Goal: Navigation & Orientation: Go to known website

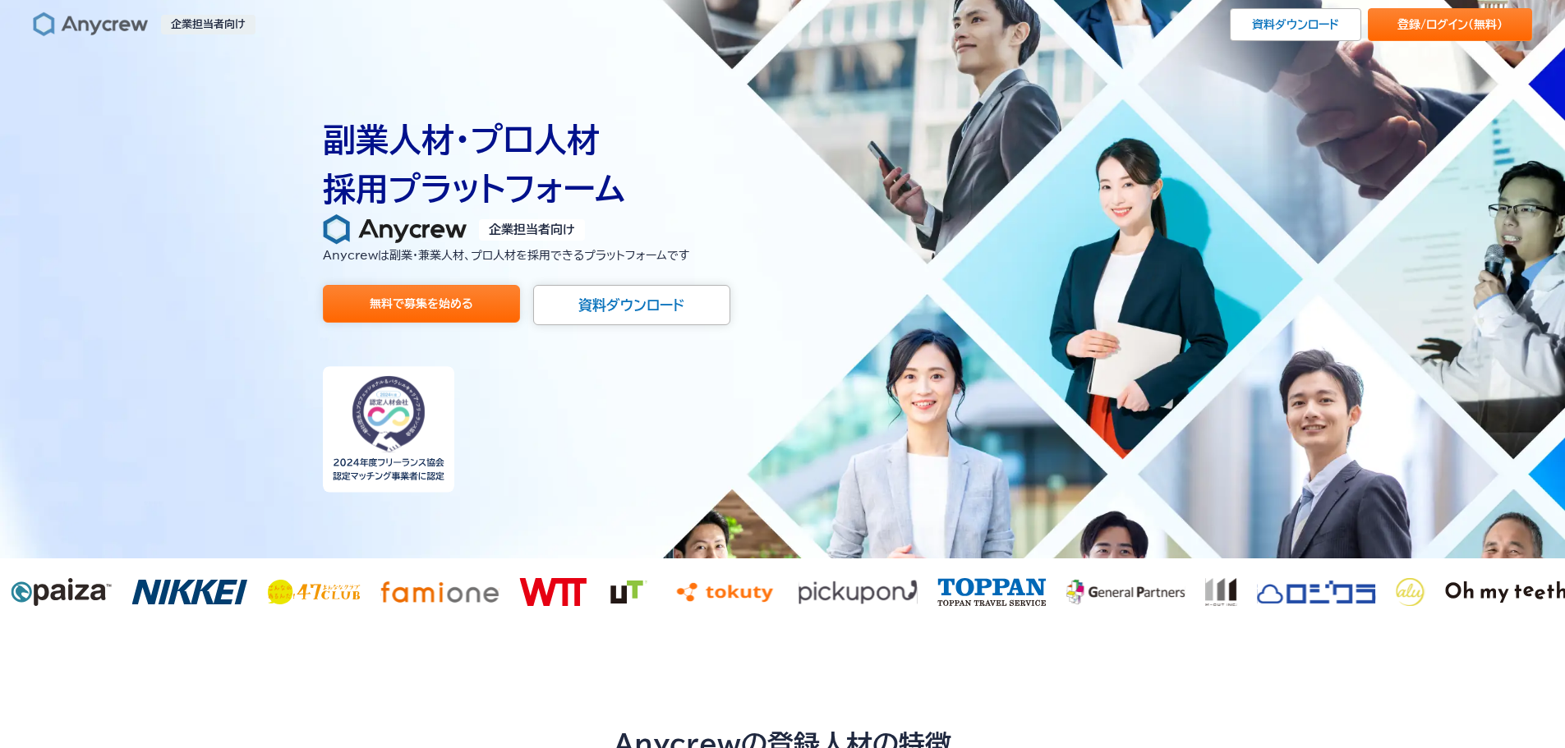
click at [104, 16] on img at bounding box center [90, 25] width 115 height 26
